Goal: Information Seeking & Learning: Learn about a topic

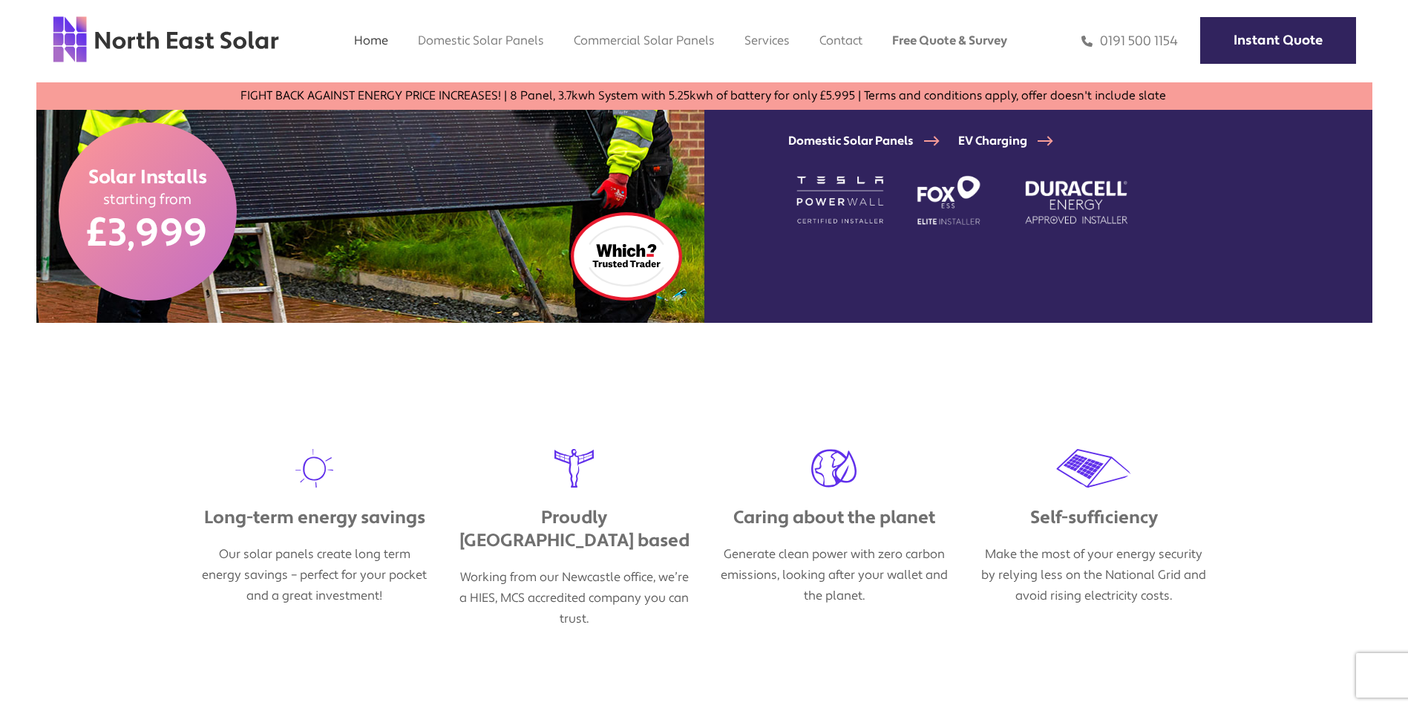
scroll to position [445, 0]
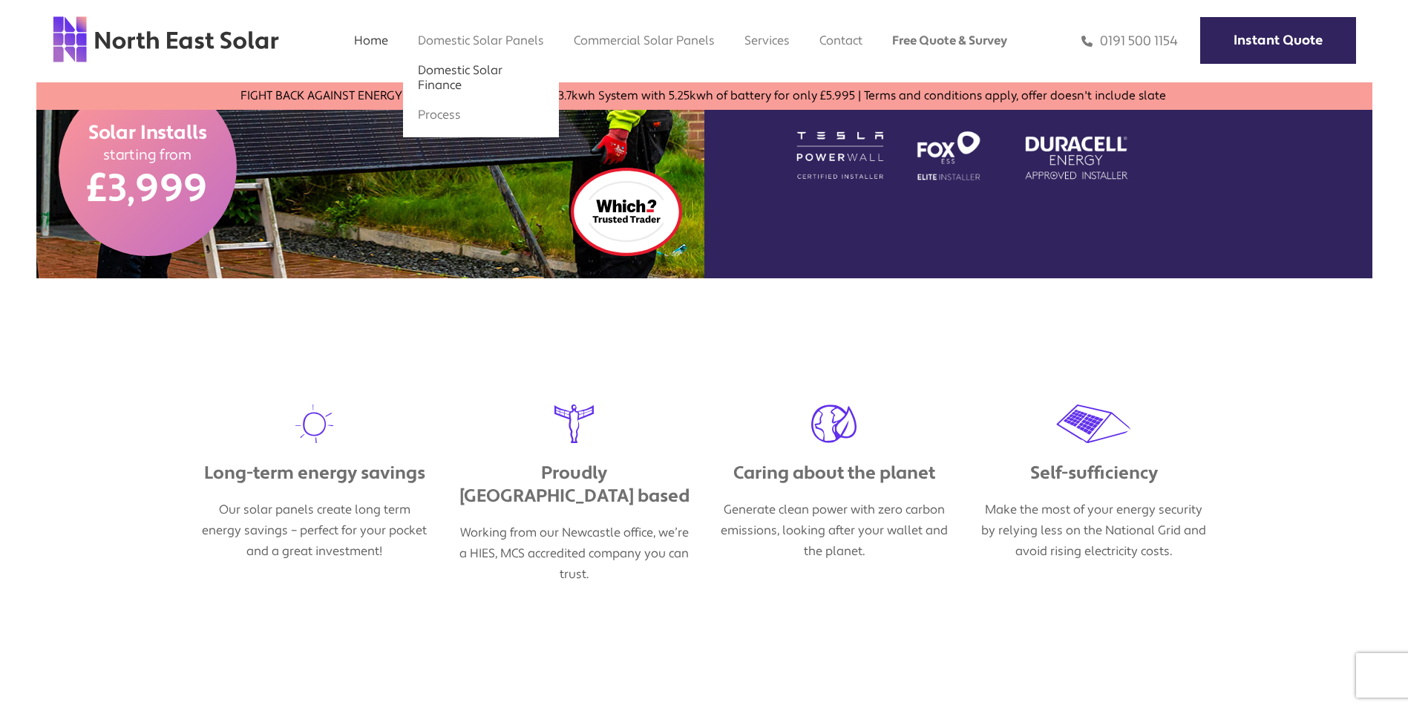
click at [449, 82] on link "Domestic Solar Finance" at bounding box center [460, 77] width 85 height 30
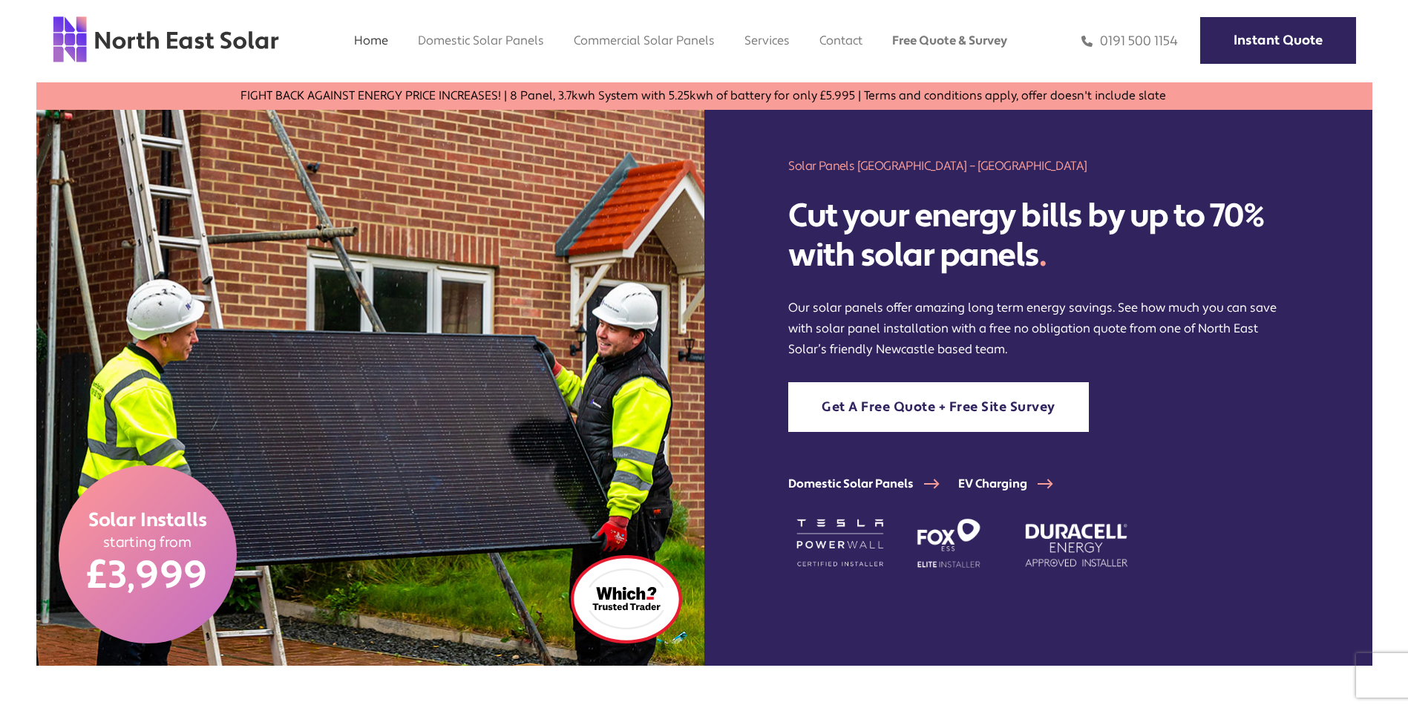
scroll to position [148, 0]
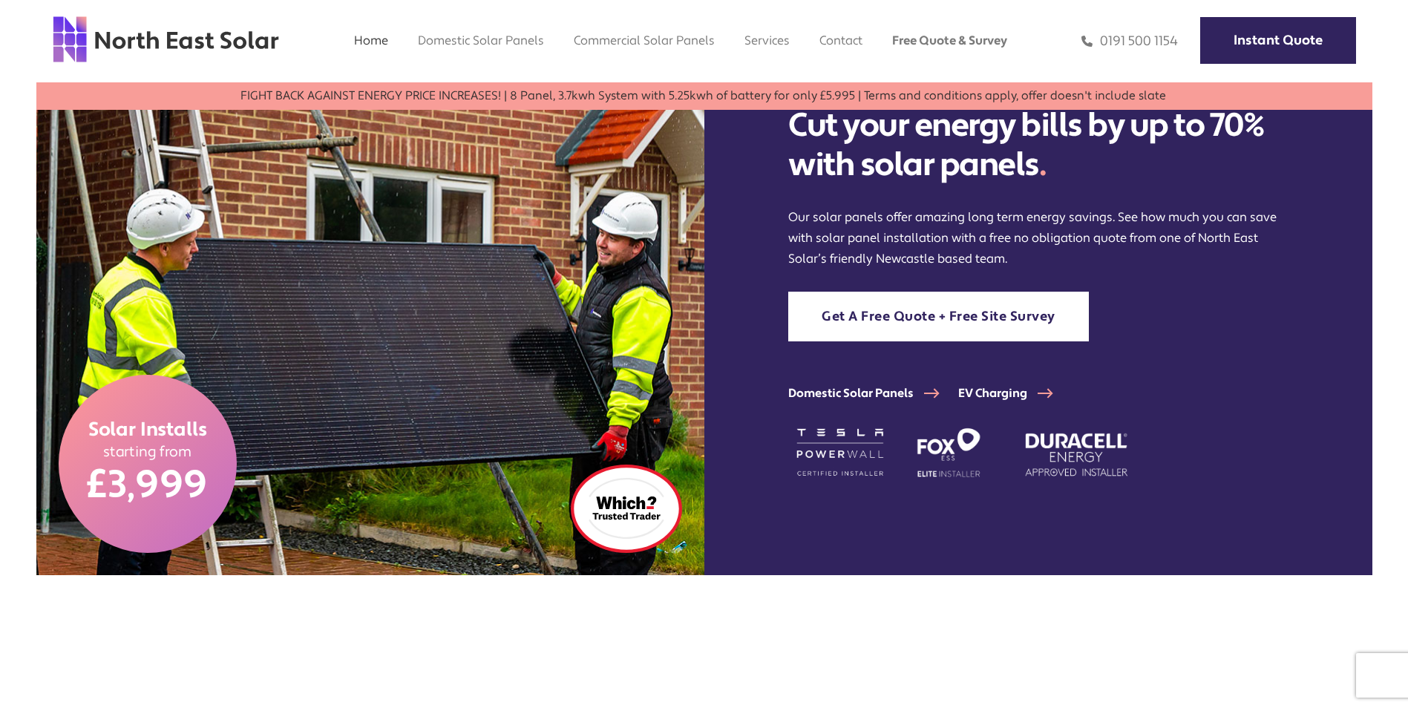
click at [813, 93] on link "FIGHT BACK AGAINST ENERGY PRICE INCREASES! | 8 Panel, 3.7kwh System with 5.25kw…" at bounding box center [1390, 95] width 1155 height 15
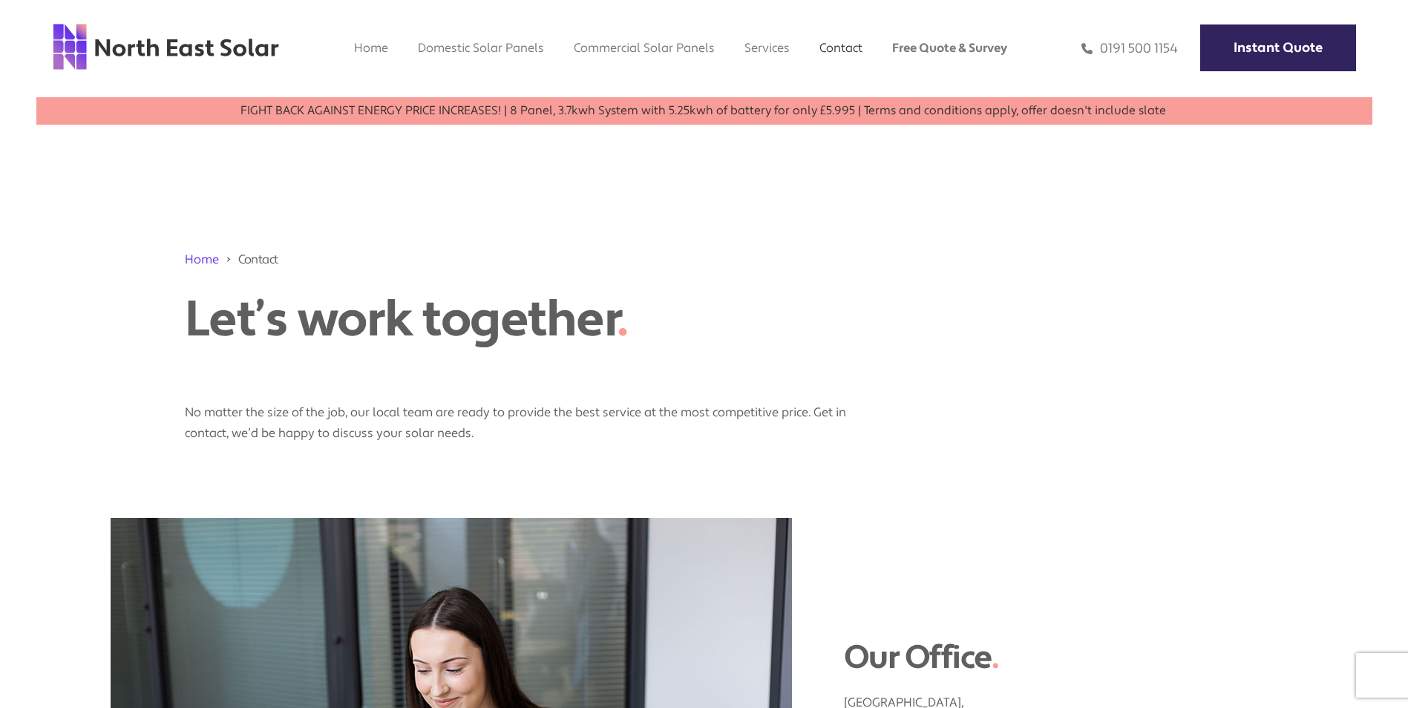
click at [815, 113] on link "FIGHT BACK AGAINST ENERGY PRICE INCREASES! | 8 Panel, 3.7kwh System with 5.25kw…" at bounding box center [1392, 110] width 1155 height 15
click at [190, 38] on img at bounding box center [166, 46] width 228 height 49
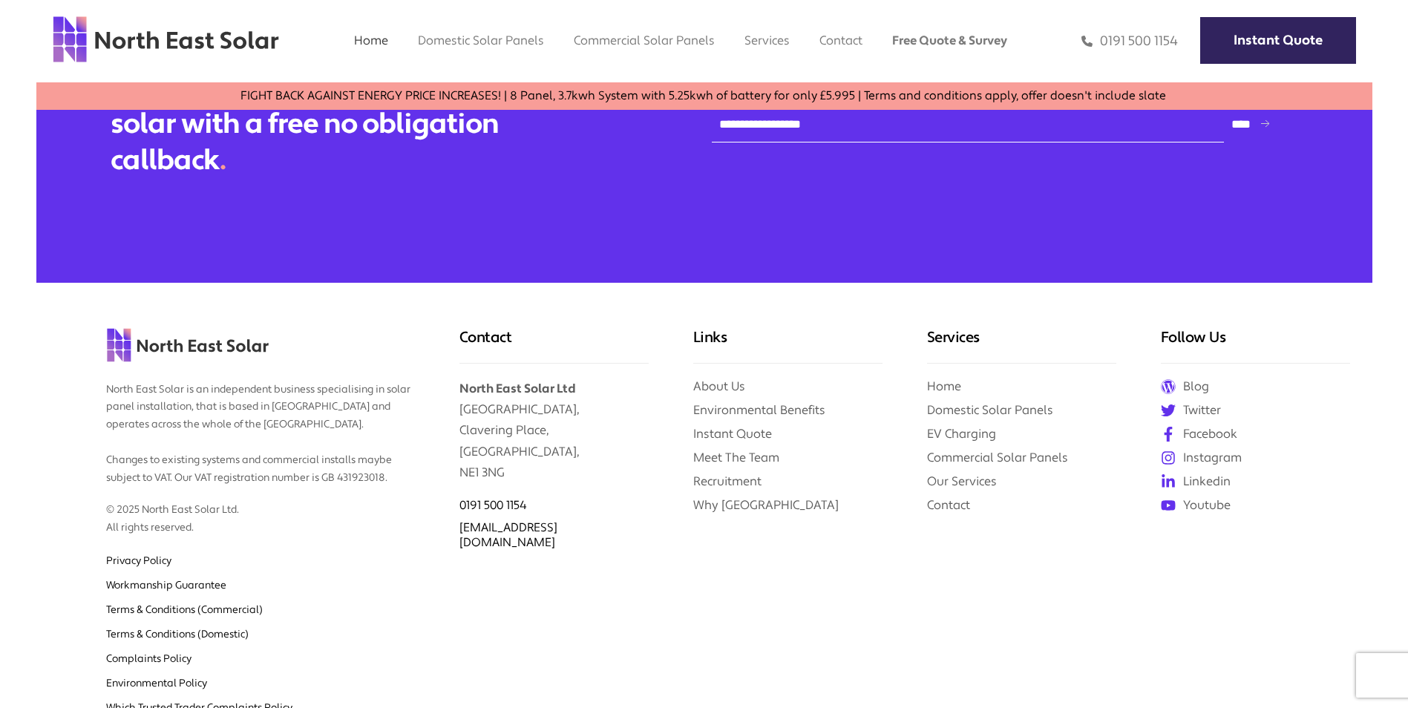
scroll to position [6381, 0]
